Goal: Task Accomplishment & Management: Manage account settings

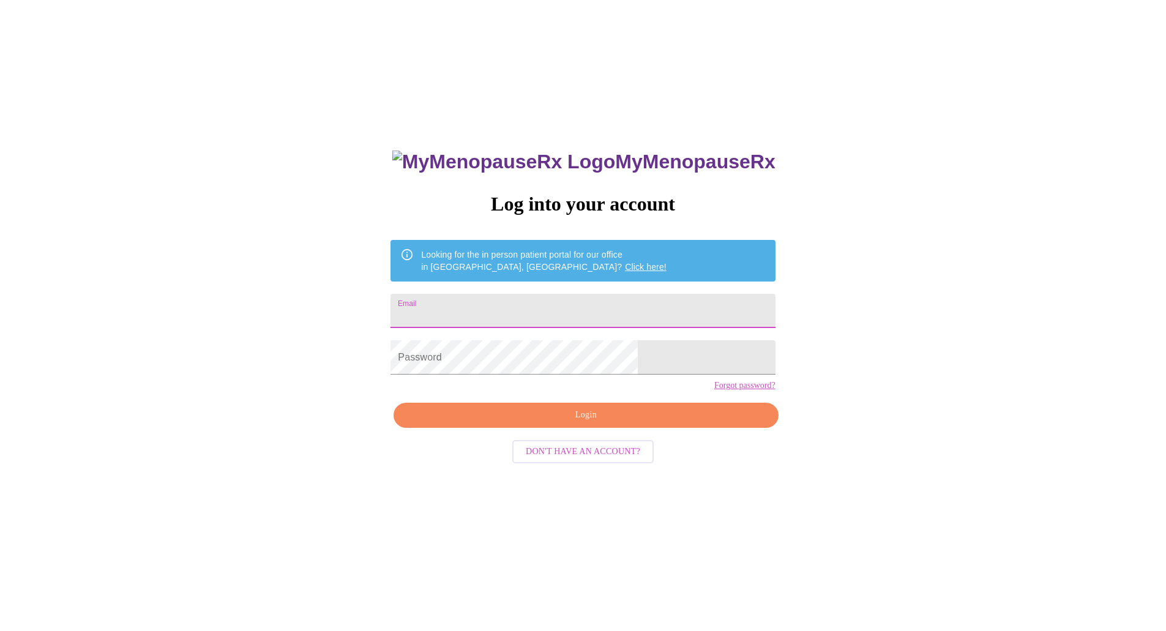
click at [570, 314] on input "Email" at bounding box center [582, 311] width 384 height 34
type input "[EMAIL_ADDRESS][DOMAIN_NAME]"
